Goal: Task Accomplishment & Management: Manage account settings

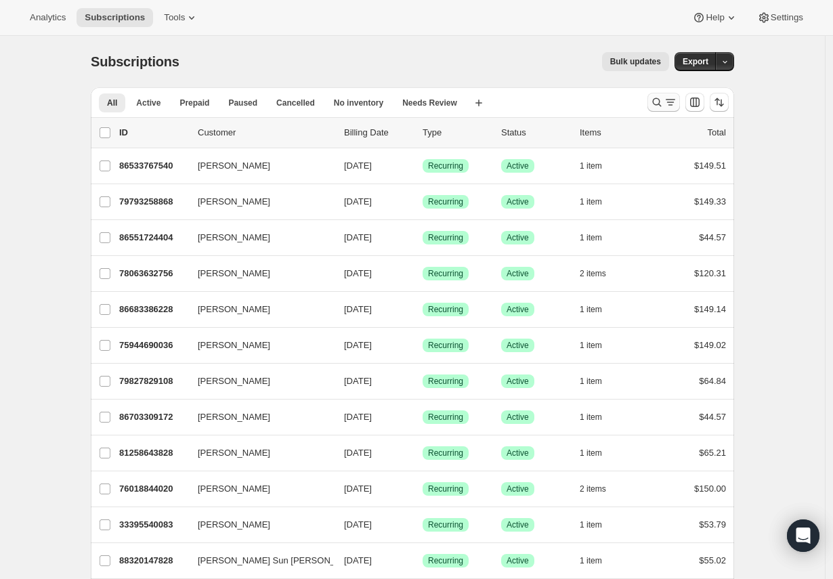
click at [661, 98] on icon "Search and filter results" at bounding box center [657, 103] width 14 height 14
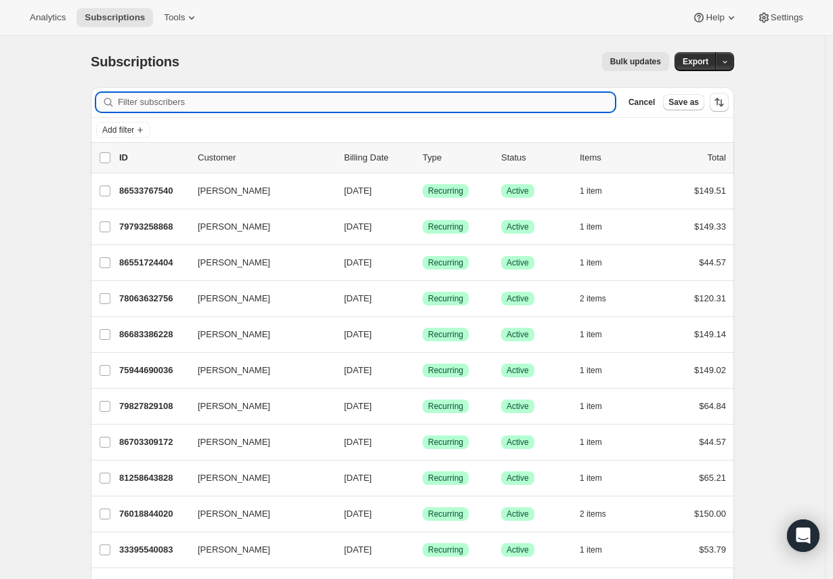
paste input "[PERSON_NAME]"
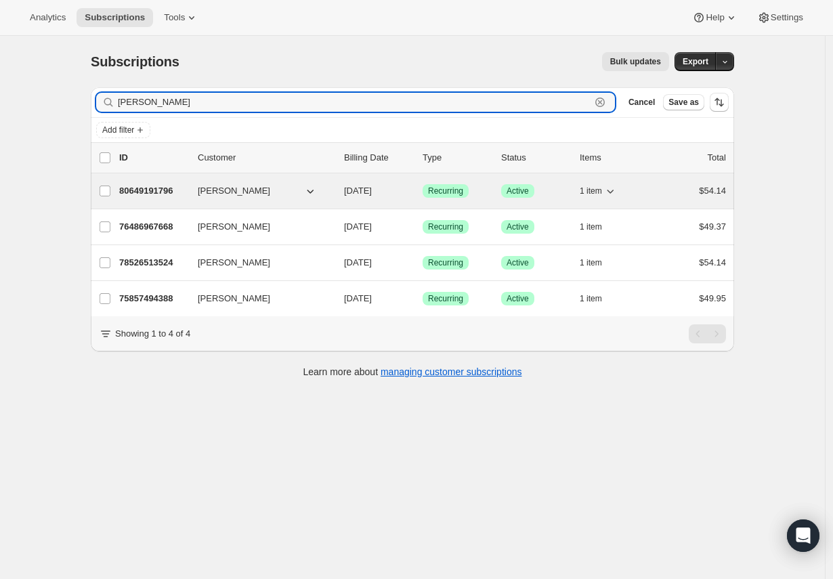
type input "[PERSON_NAME]"
click at [184, 190] on p "80649191796" at bounding box center [153, 191] width 68 height 14
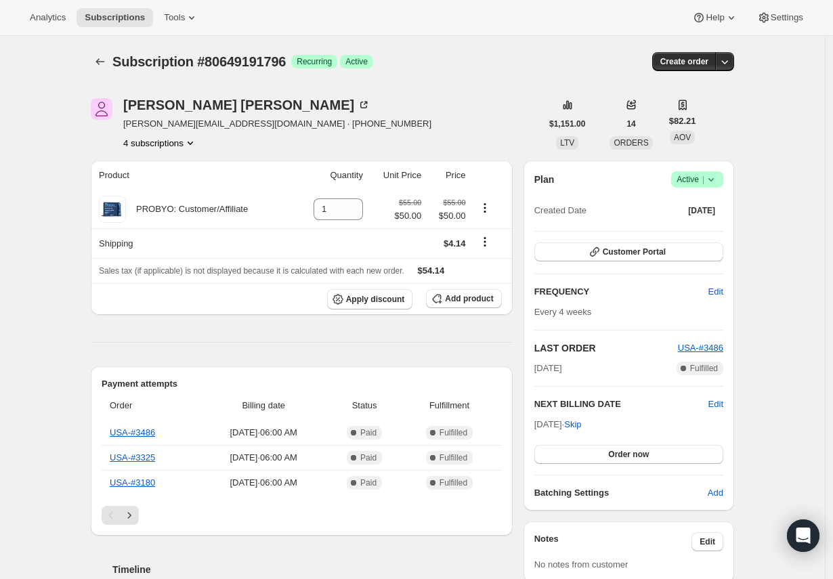
click at [716, 181] on icon at bounding box center [712, 180] width 14 height 14
click at [698, 232] on span "Cancel subscription" at bounding box center [697, 229] width 77 height 10
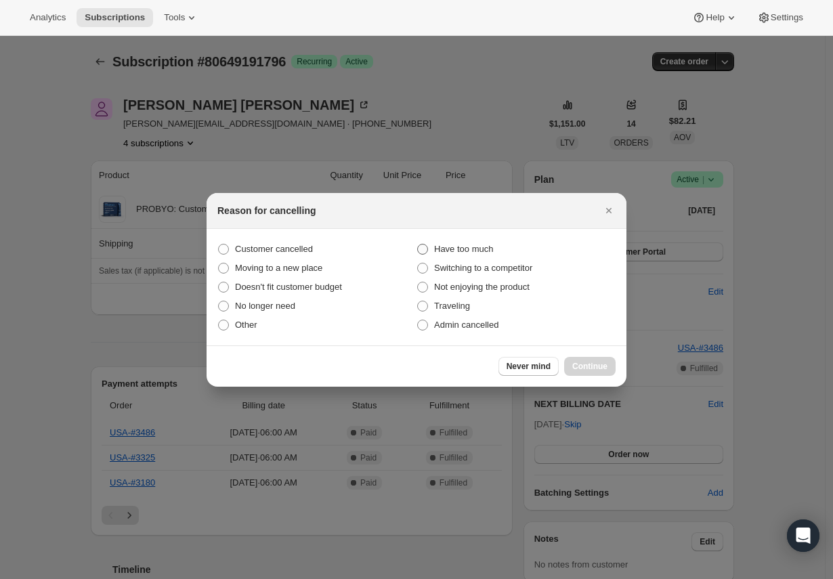
click at [434, 251] on span "Have too much" at bounding box center [463, 249] width 59 height 10
click at [418, 245] on input "Have too much" at bounding box center [417, 244] width 1 height 1
radio input "true"
click at [608, 371] on button "Continue" at bounding box center [589, 366] width 51 height 19
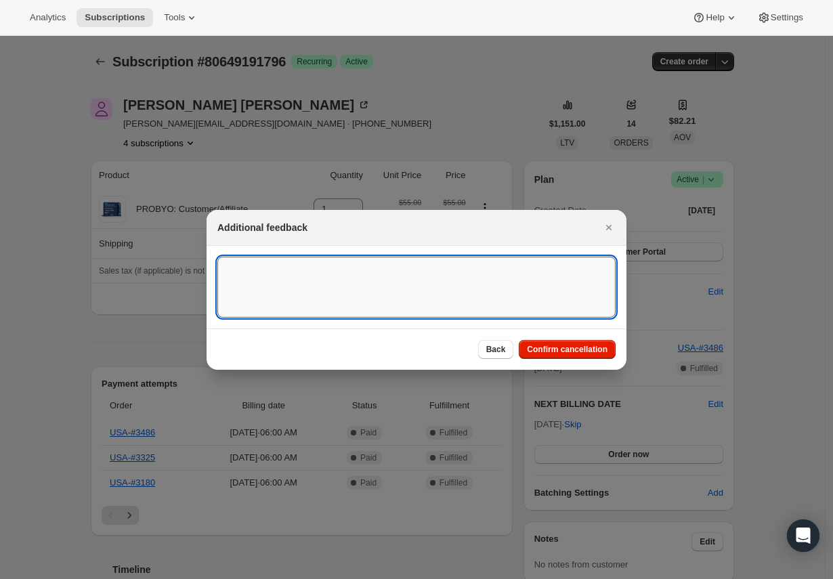
click at [343, 264] on textarea ":rme:" at bounding box center [416, 287] width 398 height 61
type textarea "Resquested via Gorgias."
click at [575, 342] on button "Confirm cancellation" at bounding box center [567, 349] width 97 height 19
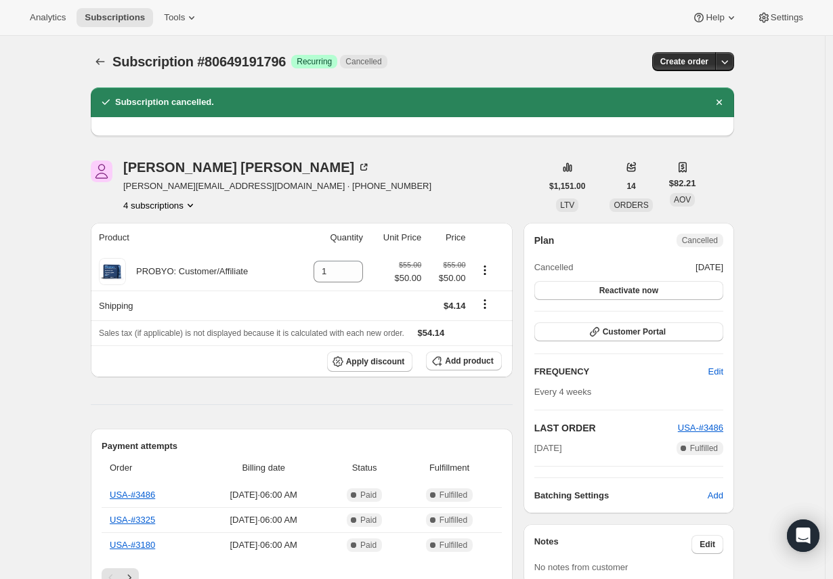
click at [184, 208] on button "4 subscriptions" at bounding box center [160, 206] width 74 height 14
click at [160, 282] on span "78526513524" at bounding box center [143, 277] width 54 height 10
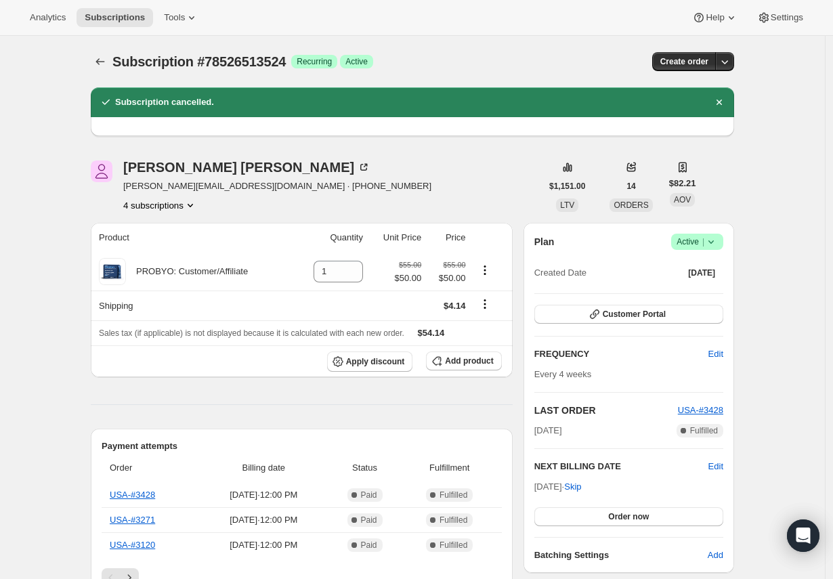
click at [712, 238] on icon at bounding box center [712, 242] width 14 height 14
click at [686, 295] on span "Cancel subscription" at bounding box center [697, 292] width 77 height 10
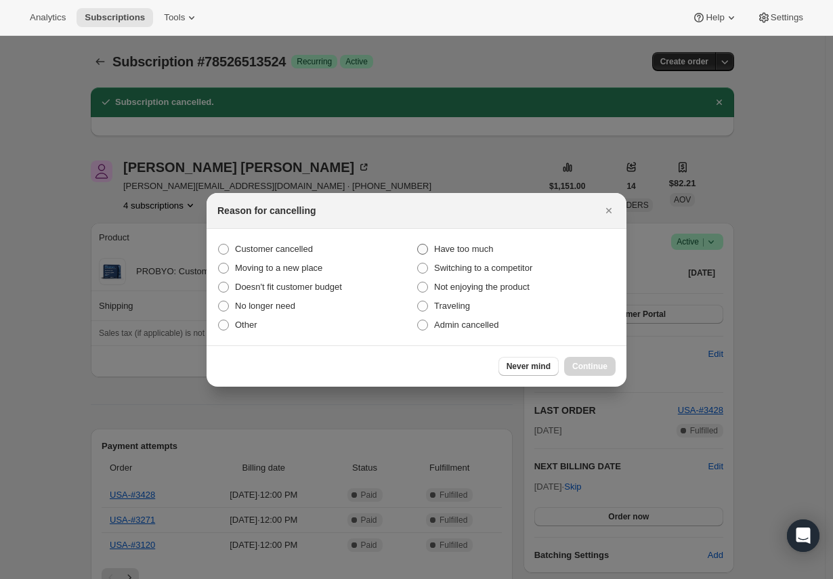
click at [435, 249] on span "Have too much" at bounding box center [463, 249] width 59 height 10
click at [418, 245] on input "Have too much" at bounding box center [417, 244] width 1 height 1
radio input "true"
click at [597, 362] on span "Continue" at bounding box center [589, 366] width 35 height 11
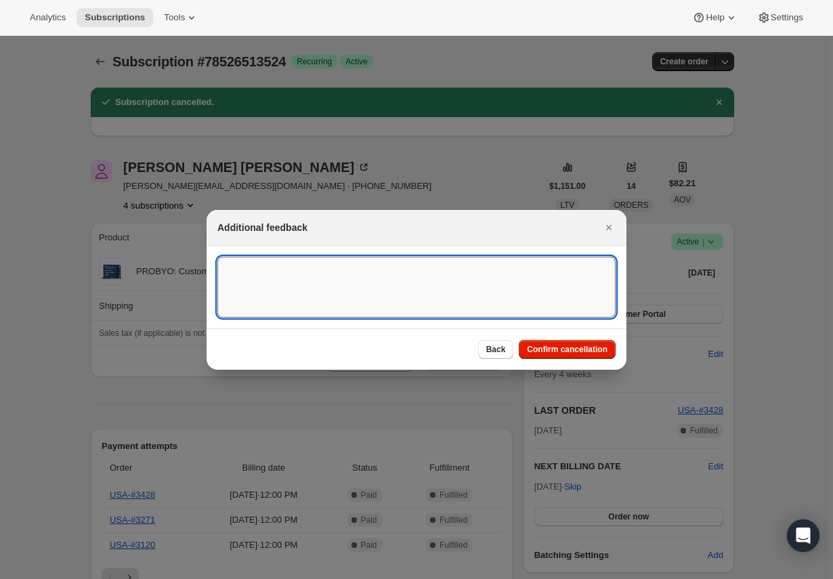
click at [497, 293] on textarea ":rr9:" at bounding box center [416, 287] width 398 height 61
paste textarea "Ashley Deweese"
click at [497, 293] on textarea "Ashley Deweese" at bounding box center [416, 287] width 398 height 61
click at [408, 293] on textarea "Ashley Deweese" at bounding box center [416, 287] width 398 height 61
click at [403, 268] on textarea "Ashley Deweese" at bounding box center [416, 287] width 398 height 61
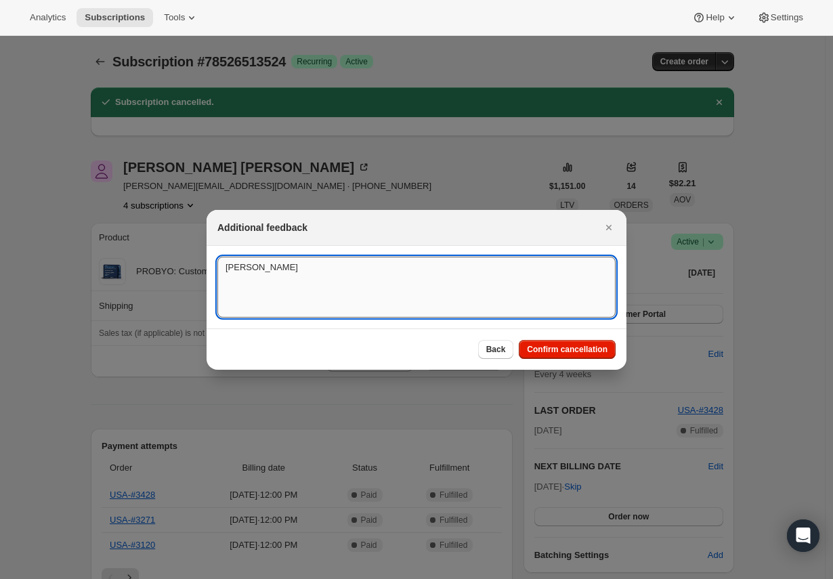
click at [403, 268] on textarea "Ashley Deweese" at bounding box center [416, 287] width 398 height 61
type textarea "Requested via Gorgias"
click at [563, 353] on span "Confirm cancellation" at bounding box center [567, 349] width 81 height 11
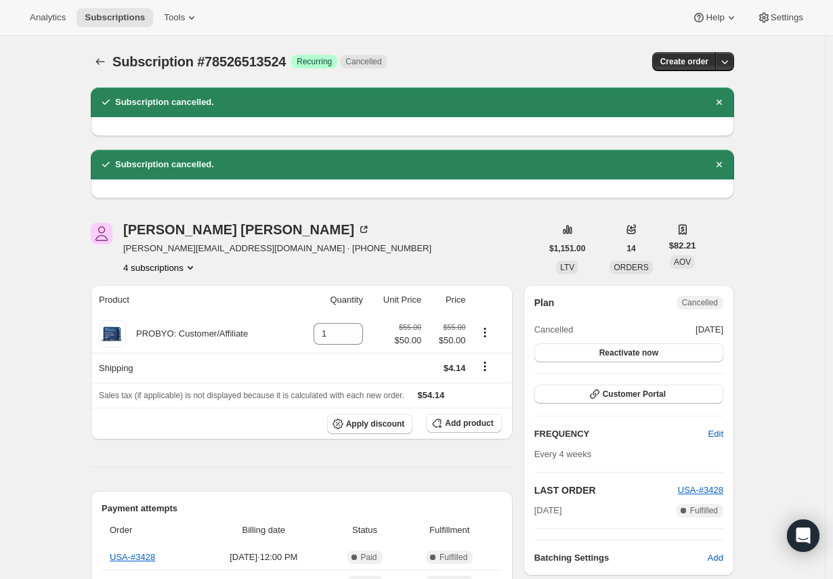
click at [163, 267] on button "4 subscriptions" at bounding box center [160, 268] width 74 height 14
click at [163, 314] on span "76486967668" at bounding box center [143, 316] width 54 height 10
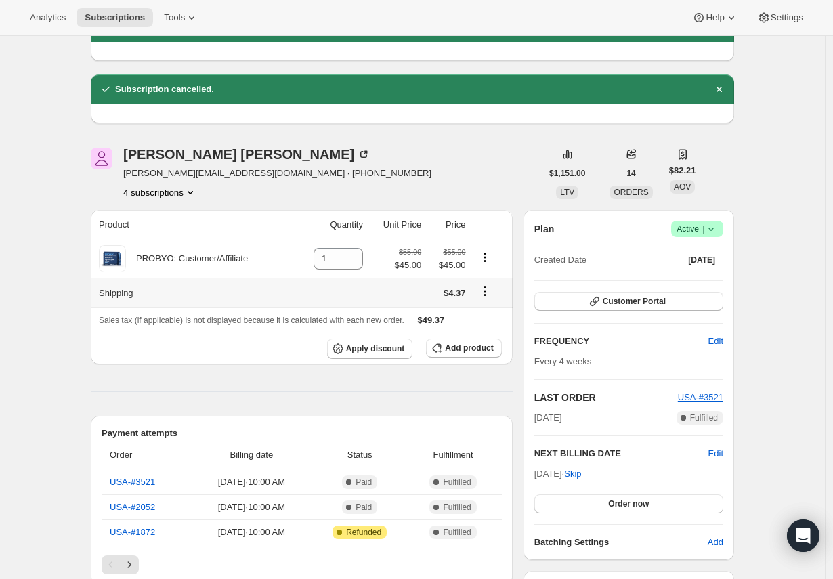
scroll to position [58, 0]
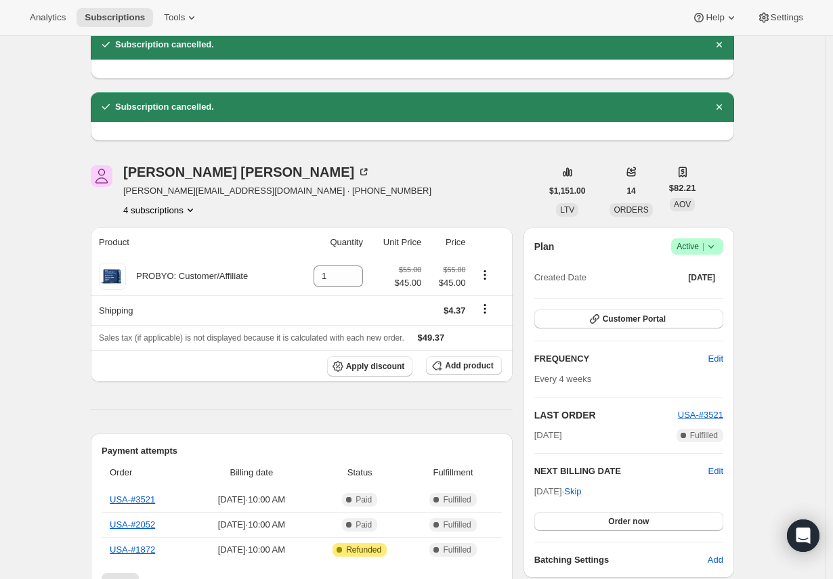
click at [184, 212] on button "4 subscriptions" at bounding box center [160, 210] width 74 height 14
click at [165, 234] on span "75857494388" at bounding box center [141, 235] width 54 height 10
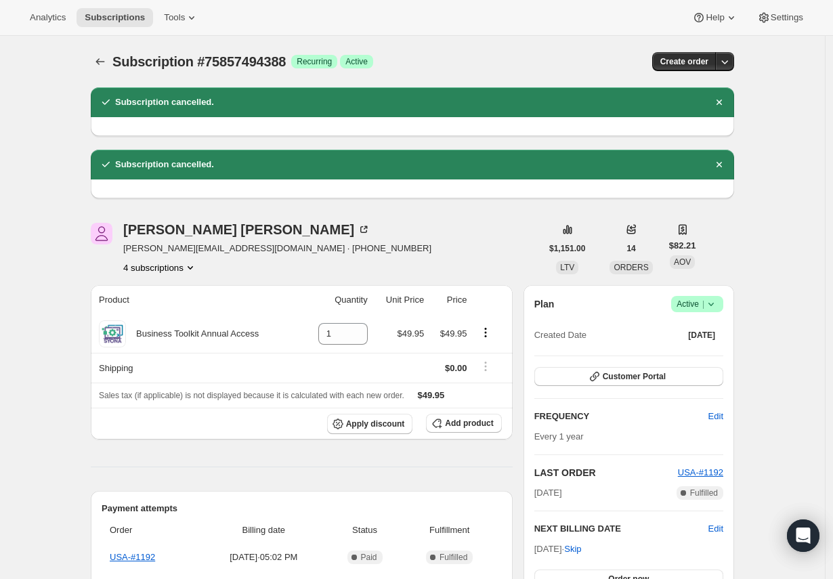
click at [178, 270] on button "4 subscriptions" at bounding box center [160, 268] width 74 height 14
click at [165, 320] on span "76486967668" at bounding box center [142, 316] width 54 height 10
click at [169, 269] on button "4 subscriptions" at bounding box center [160, 268] width 74 height 14
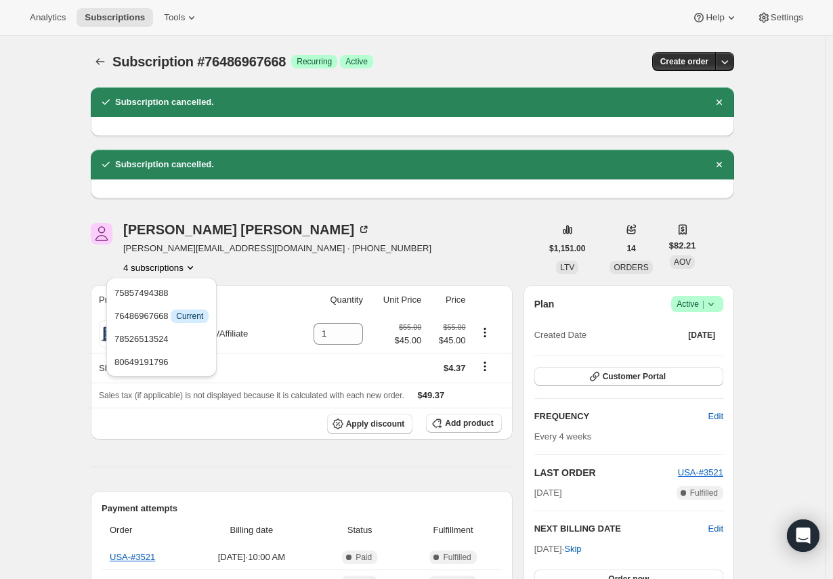
click at [718, 301] on icon at bounding box center [712, 304] width 14 height 14
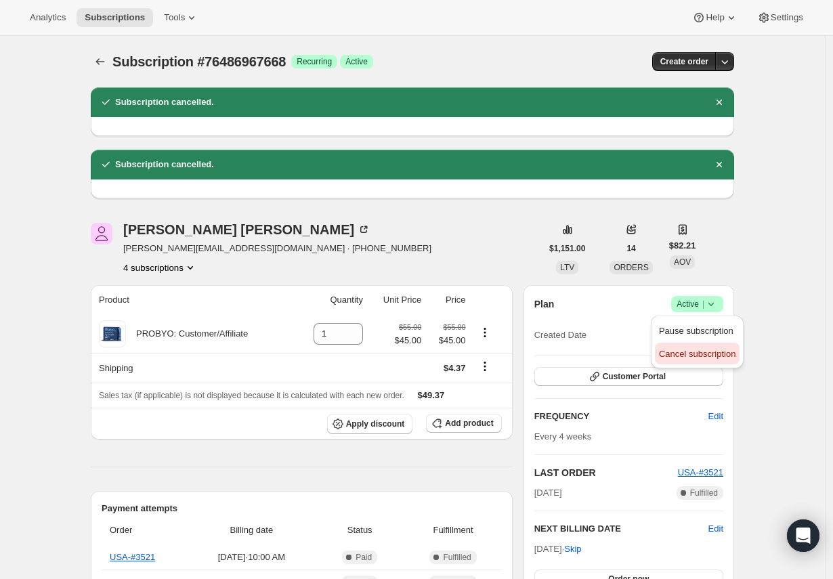
click at [694, 349] on span "Cancel subscription" at bounding box center [697, 354] width 77 height 10
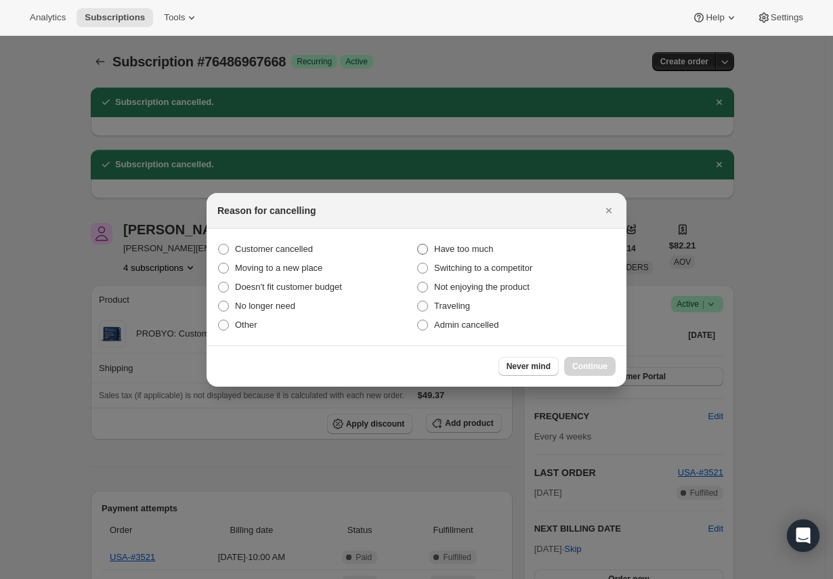
click at [428, 249] on span ":r14f:" at bounding box center [423, 249] width 12 height 12
click at [418, 245] on input "Have too much" at bounding box center [417, 244] width 1 height 1
radio input "true"
click at [593, 367] on span "Continue" at bounding box center [589, 366] width 35 height 11
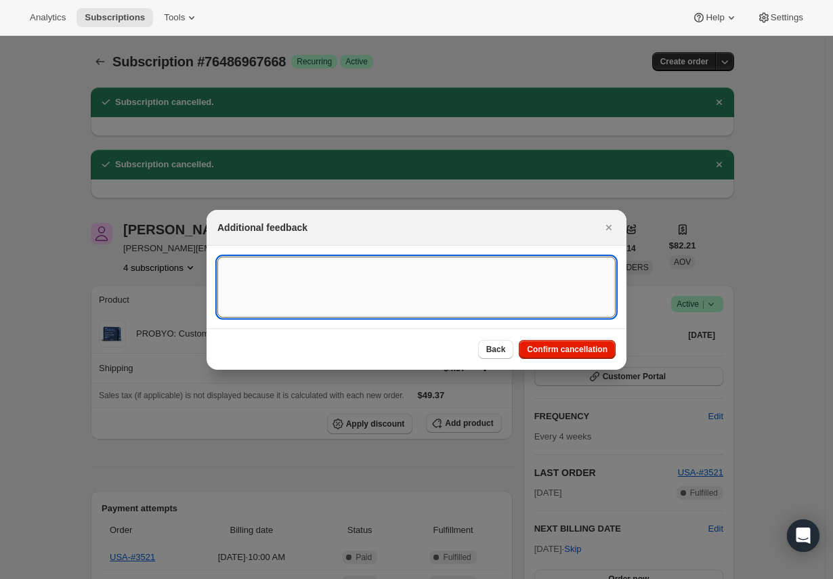
click at [476, 274] on textarea ":r14f:" at bounding box center [416, 287] width 398 height 61
paste textarea "Ashley Deweese"
type textarea "Ashley Deweese"
click at [457, 274] on textarea "Ashley Deweese" at bounding box center [416, 287] width 398 height 61
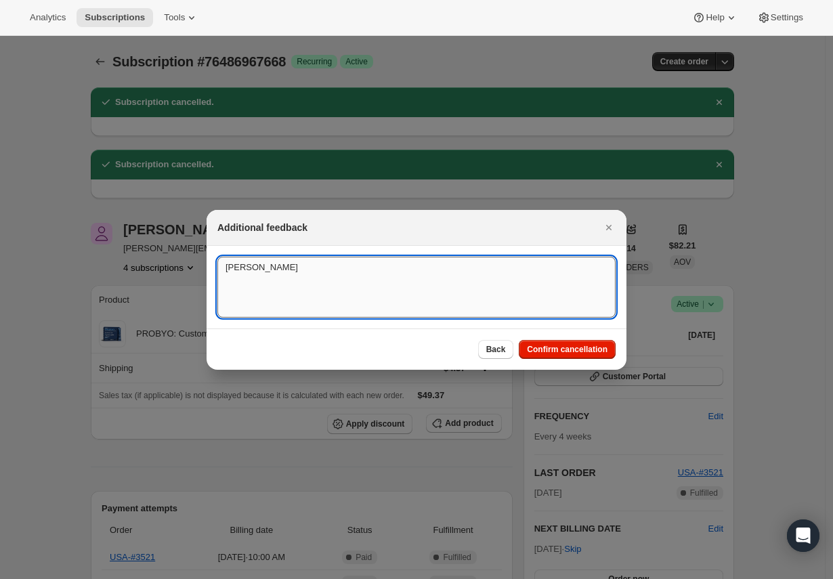
click at [457, 274] on textarea "Ashley Deweese" at bounding box center [416, 287] width 398 height 61
type textarea "Requested vía Gor"
click at [615, 224] on icon "Close" at bounding box center [609, 228] width 14 height 14
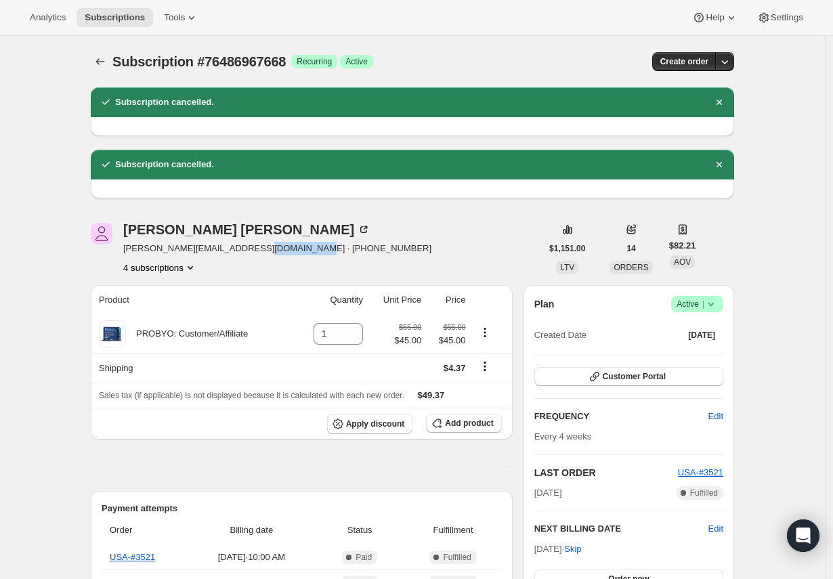
drag, startPoint x: 323, startPoint y: 245, endPoint x: 257, endPoint y: 245, distance: 65.7
click at [257, 245] on div "Ashley Deweese ashley@ashleydeweese.com · +17853412862 4 subscriptions" at bounding box center [316, 248] width 451 height 51
click at [307, 57] on span "Success Recurring" at bounding box center [314, 62] width 46 height 14
drag, startPoint x: 304, startPoint y: 60, endPoint x: 208, endPoint y: 62, distance: 96.2
click at [208, 62] on div "Subscription #76486967668 Success Recurring Success Active" at bounding box center [308, 61] width 392 height 19
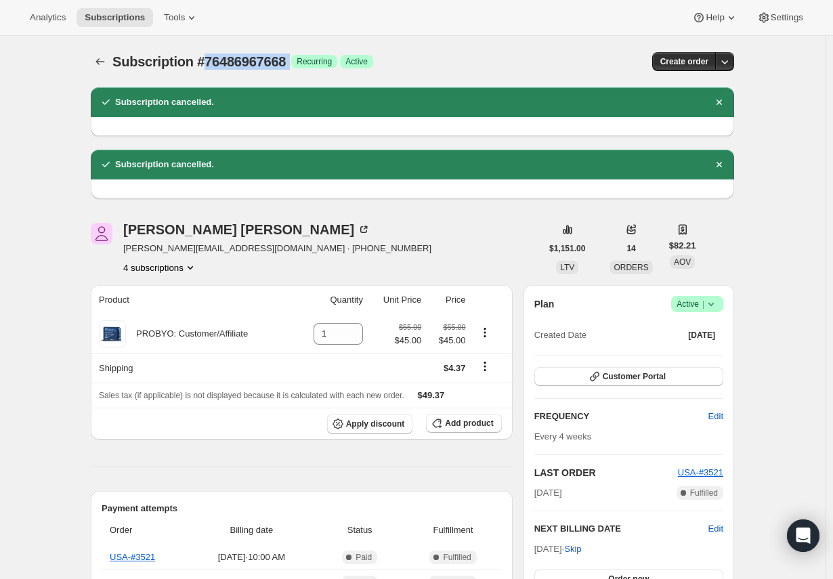
copy div "76486967668 Success"
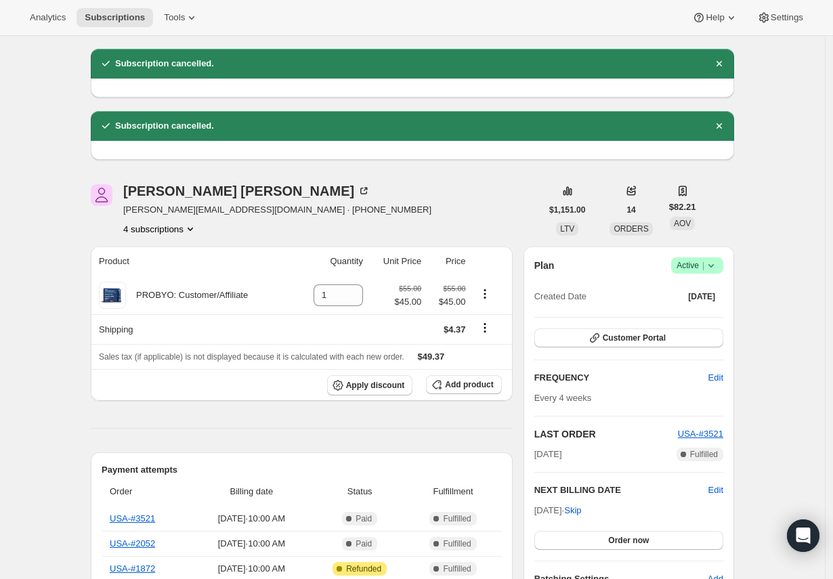
scroll to position [36, 0]
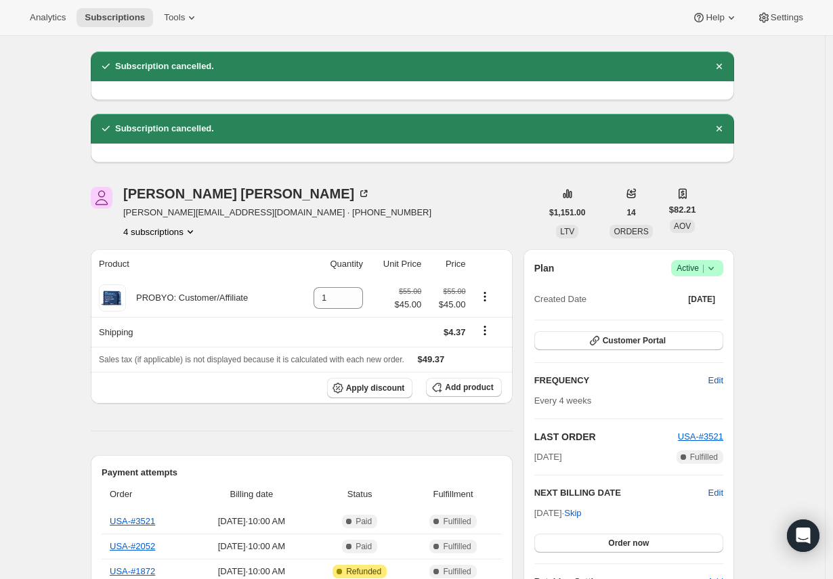
click at [196, 232] on icon "Product actions" at bounding box center [191, 232] width 14 height 14
click at [185, 232] on button "4 subscriptions" at bounding box center [160, 232] width 74 height 14
click at [169, 252] on span "75857494388" at bounding box center [141, 257] width 54 height 10
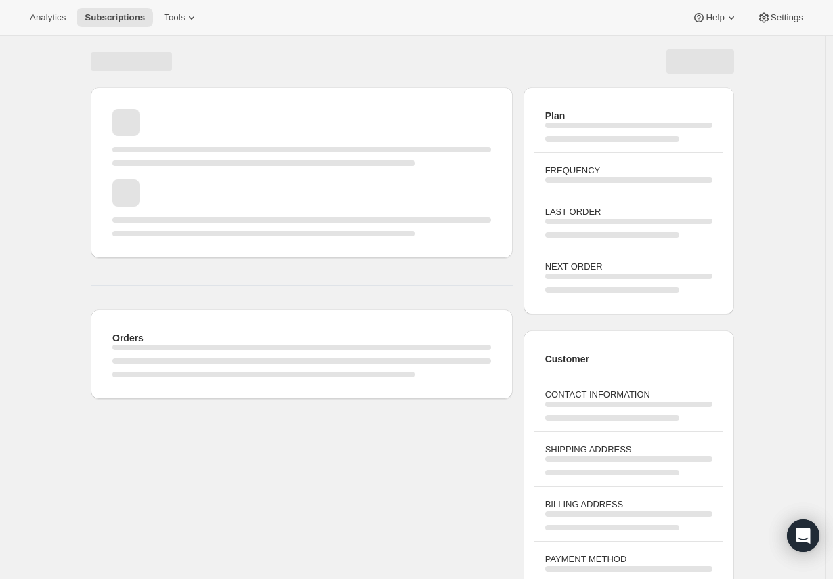
click at [271, 285] on hr "Page loading" at bounding box center [302, 285] width 422 height 1
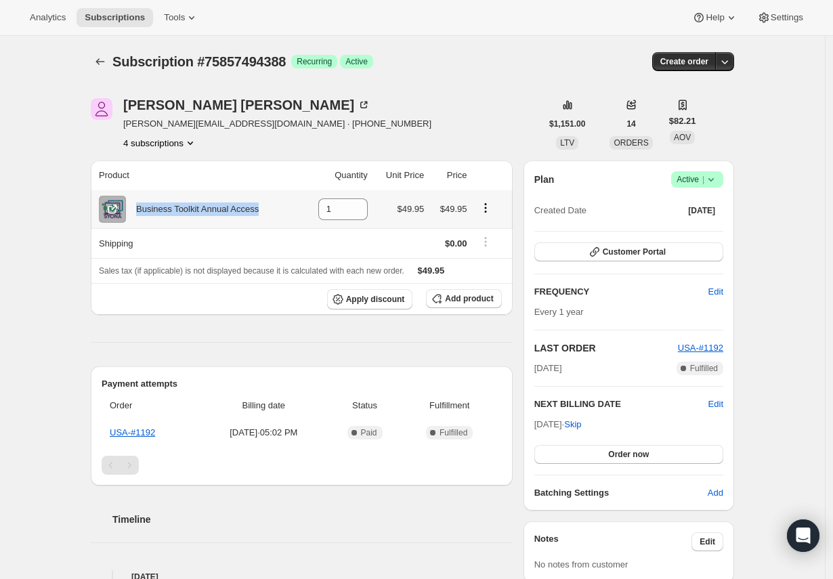
drag, startPoint x: 270, startPoint y: 207, endPoint x: 142, endPoint y: 214, distance: 128.2
click at [142, 214] on div "Business Toolkit Annual Access" at bounding box center [198, 209] width 199 height 27
copy div "Business Toolkit Annual Access"
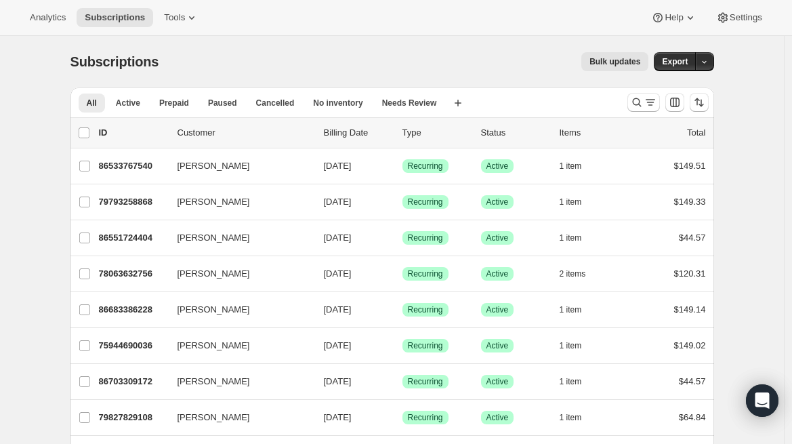
click at [650, 103] on icon "Search and filter results" at bounding box center [651, 103] width 14 height 14
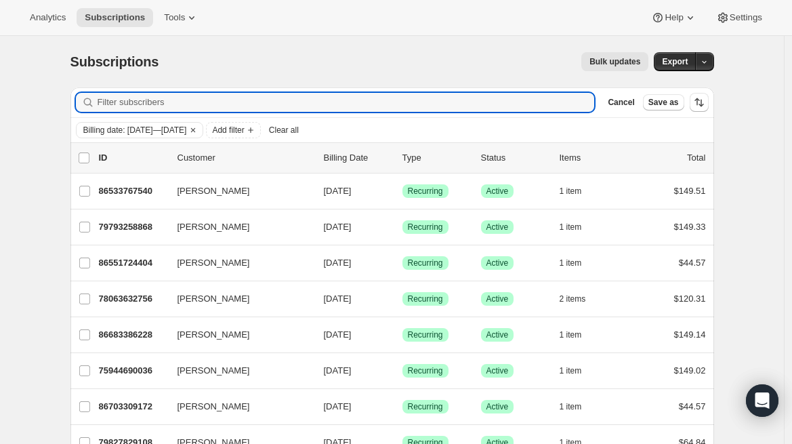
type input "We’ve successfully canceled your two subscriptions #[[subscription_number]] and…"
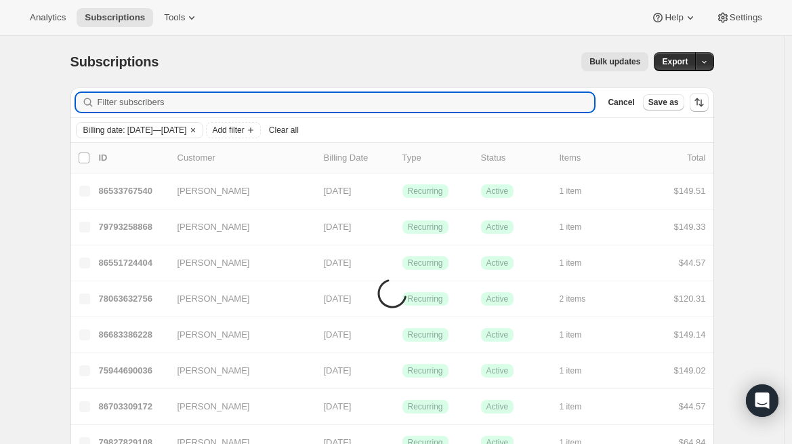
type input "S"
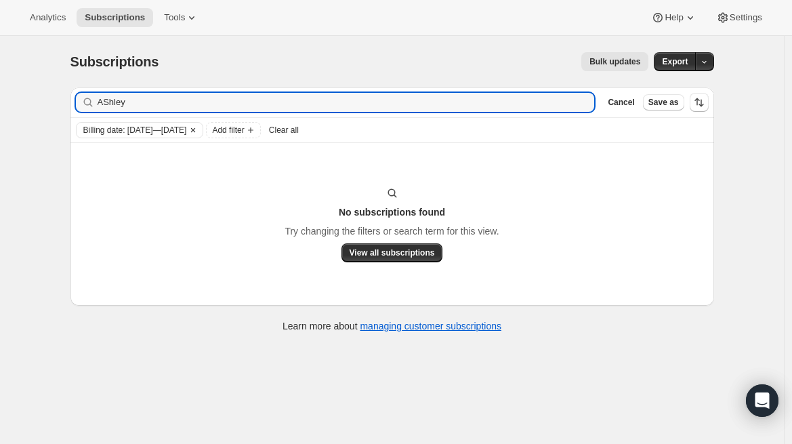
click at [199, 127] on icon "Clear" at bounding box center [193, 130] width 11 height 11
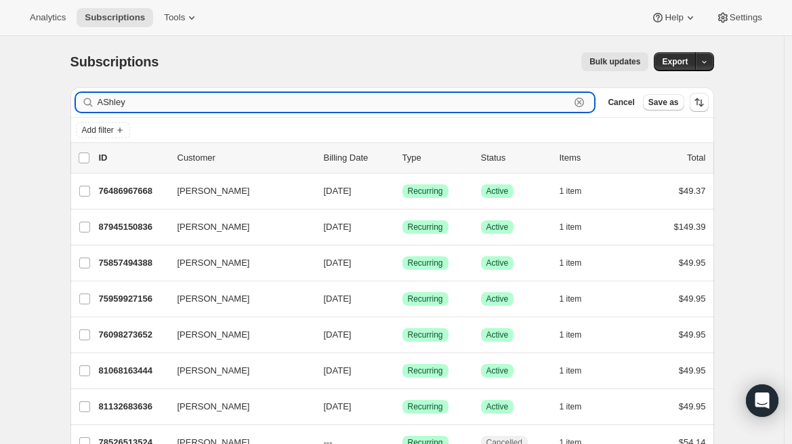
click at [115, 101] on input "AShley" at bounding box center [334, 102] width 473 height 19
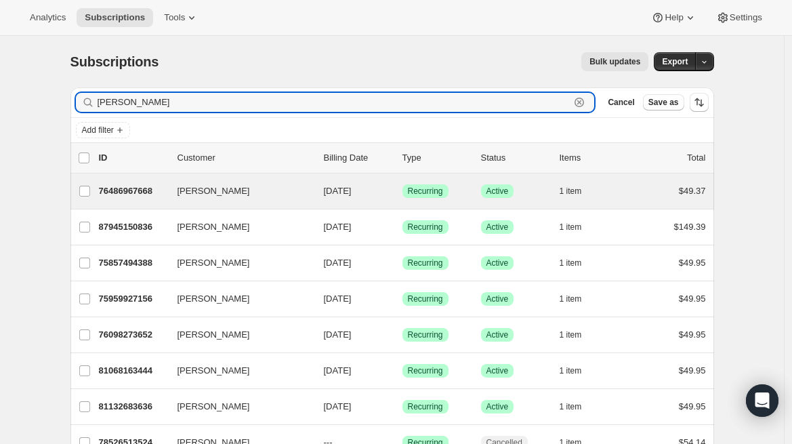
type input "[PERSON_NAME]"
click at [201, 201] on div "Ashley Deweese 76486967668 Ashley Deweese 09/10/2025 Success Recurring Success …" at bounding box center [392, 190] width 644 height 35
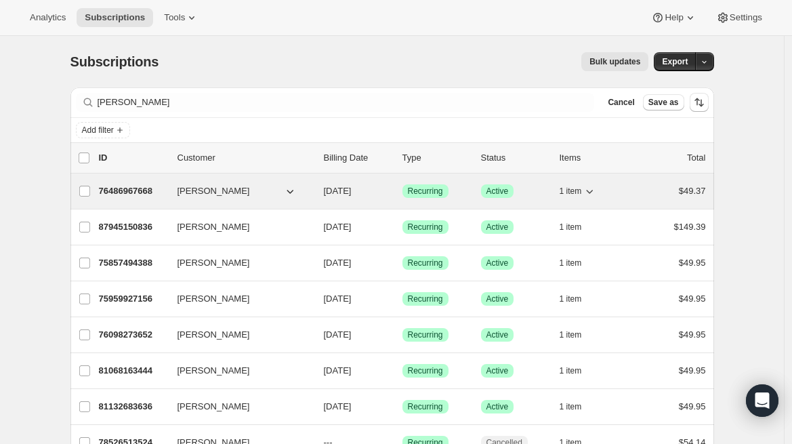
click at [154, 193] on p "76486967668" at bounding box center [133, 191] width 68 height 14
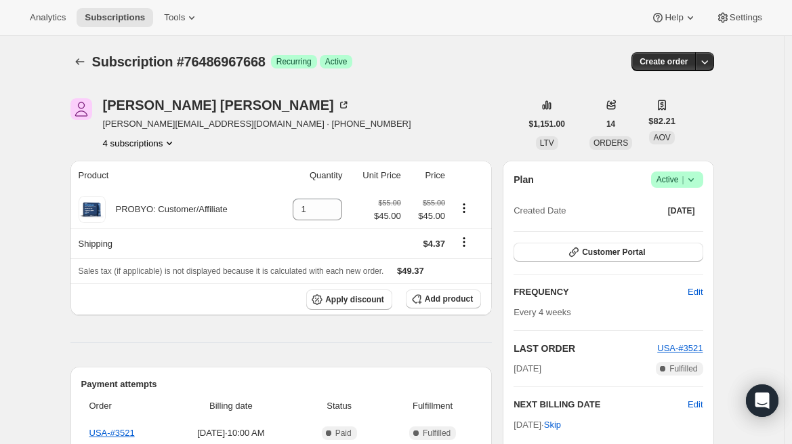
click at [164, 146] on button "4 subscriptions" at bounding box center [140, 143] width 74 height 14
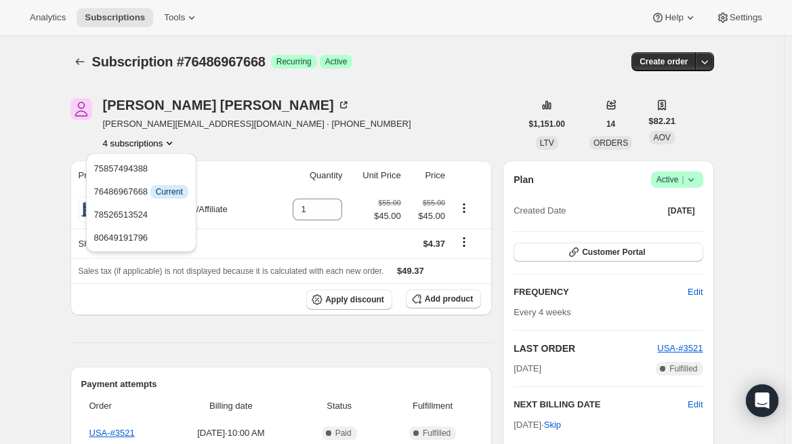
click at [266, 58] on span "Subscription #76486967668" at bounding box center [178, 61] width 173 height 15
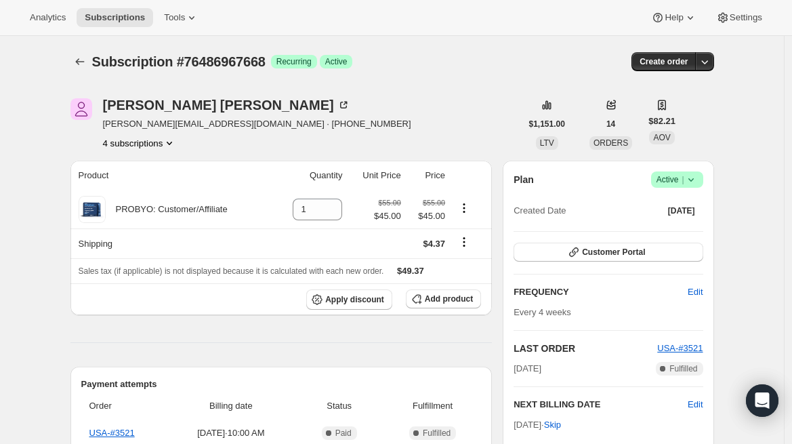
click at [281, 62] on div "Subscription #76486967668 Success Recurring Success Active" at bounding box center [288, 61] width 392 height 19
drag, startPoint x: 281, startPoint y: 62, endPoint x: 190, endPoint y: 64, distance: 91.5
click at [190, 64] on div "Subscription #76486967668 Success Recurring Success Active" at bounding box center [288, 61] width 392 height 19
click at [96, 58] on span "Subscription #76486967668" at bounding box center [178, 61] width 173 height 15
copy span "Subscription #76486967668"
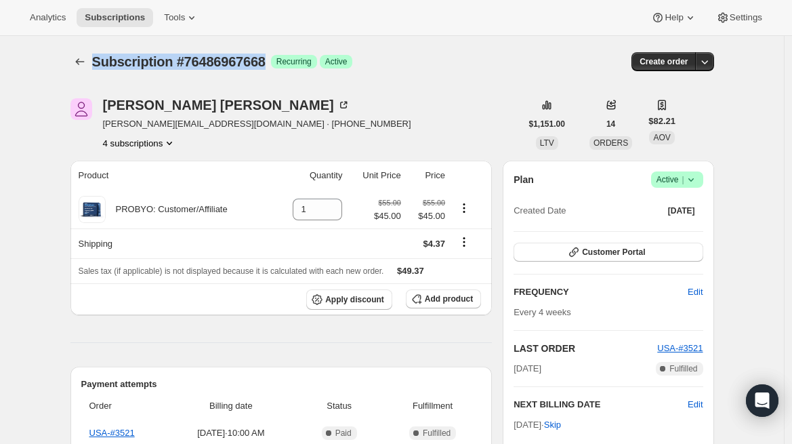
click at [153, 144] on button "4 subscriptions" at bounding box center [140, 143] width 74 height 14
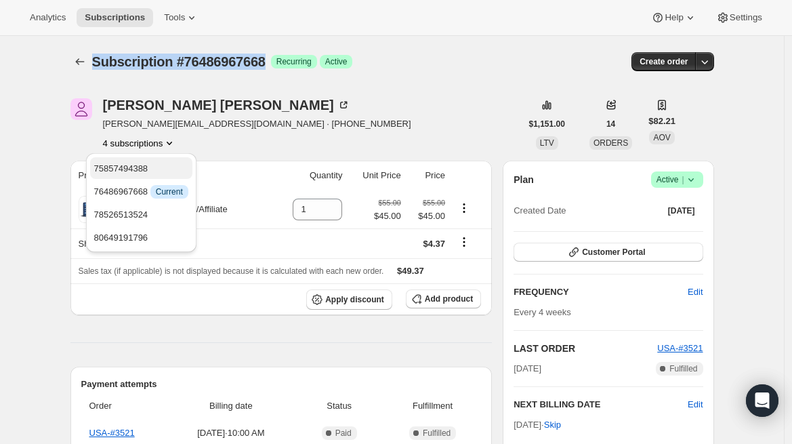
click at [148, 167] on span "75857494388" at bounding box center [121, 168] width 54 height 10
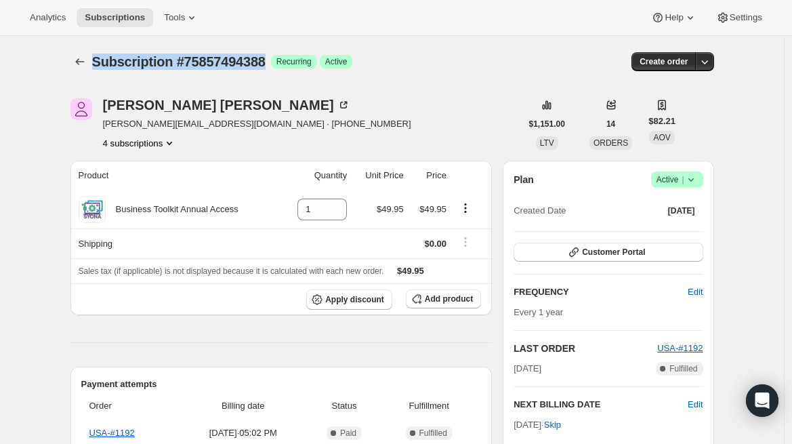
drag, startPoint x: 279, startPoint y: 62, endPoint x: 96, endPoint y: 67, distance: 183.7
click at [96, 67] on div "Subscription #75857494388 Success Recurring Success Active" at bounding box center [288, 61] width 392 height 19
copy span "Subscription #75857494388"
click at [147, 148] on button "4 subscriptions" at bounding box center [140, 143] width 74 height 14
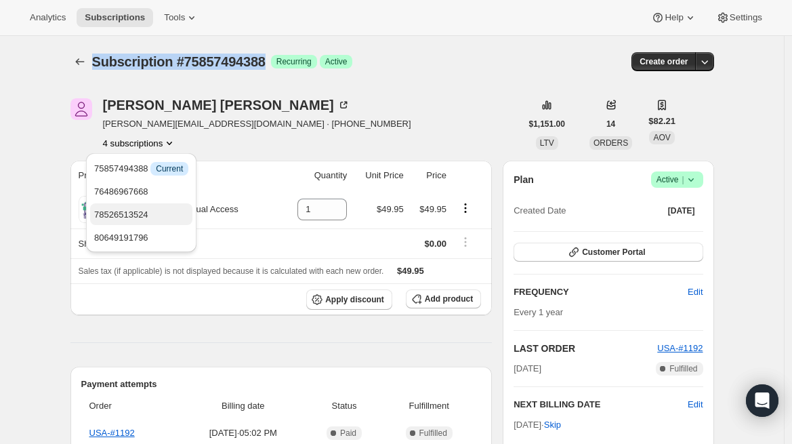
click at [142, 215] on span "78526513524" at bounding box center [121, 214] width 54 height 10
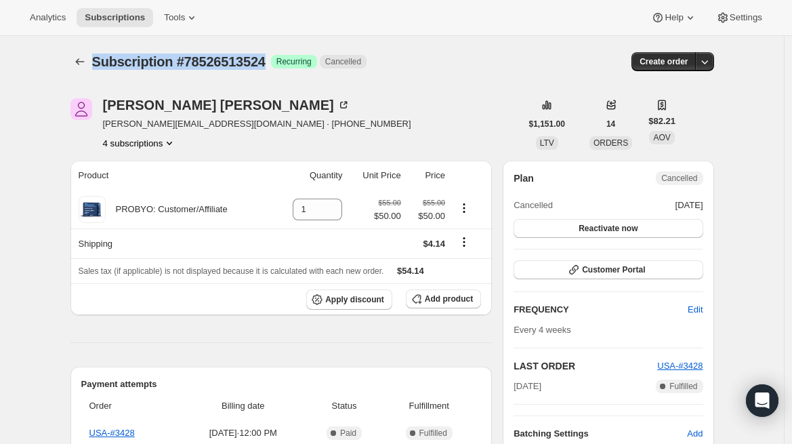
drag, startPoint x: 276, startPoint y: 61, endPoint x: 93, endPoint y: 65, distance: 183.6
click at [93, 65] on div "Subscription #78526513524 Success Recurring Cancelled Create order" at bounding box center [392, 61] width 644 height 19
copy span "Subscription #78526513524"
click at [152, 144] on button "4 subscriptions" at bounding box center [140, 143] width 74 height 14
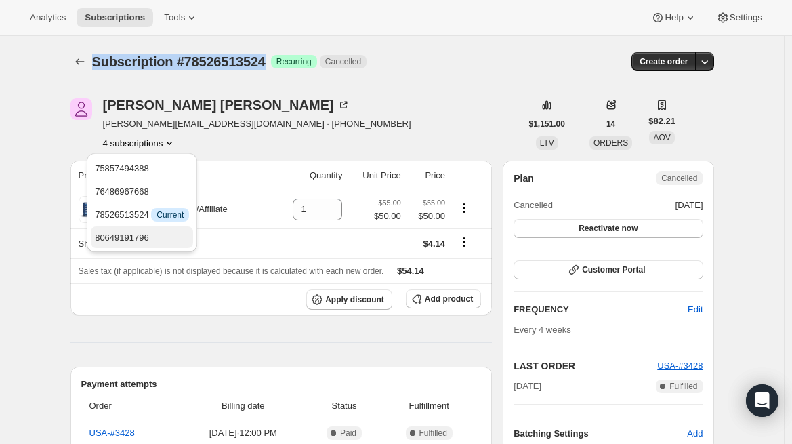
click at [149, 236] on span "80649191796" at bounding box center [122, 237] width 54 height 10
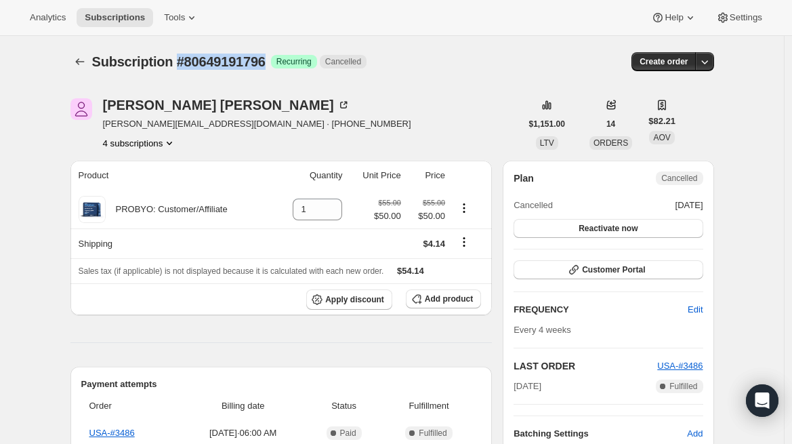
drag, startPoint x: 276, startPoint y: 64, endPoint x: 179, endPoint y: 69, distance: 97.7
click at [179, 69] on div "Subscription #80649191796 Success Recurring Cancelled" at bounding box center [291, 61] width 399 height 19
copy span "#80649191796"
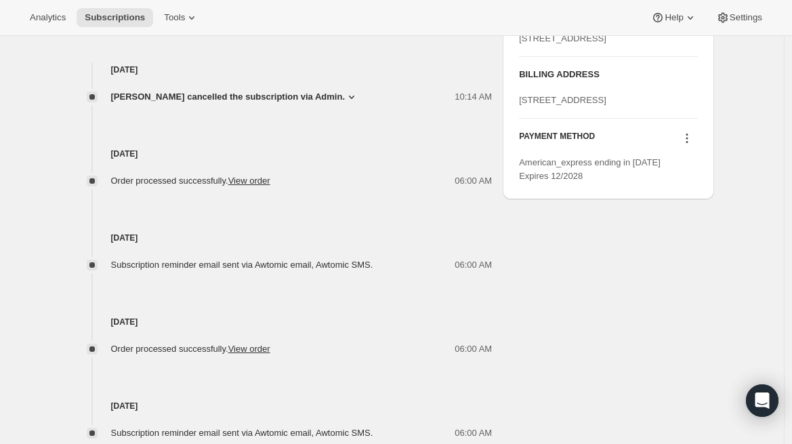
scroll to position [164, 0]
